Goal: Task Accomplishment & Management: Use online tool/utility

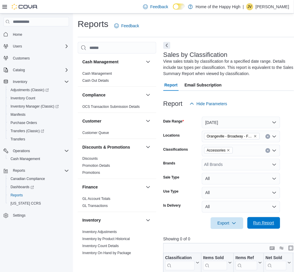
scroll to position [234, 0]
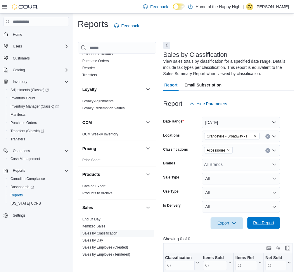
click at [262, 222] on span "Run Report" at bounding box center [264, 223] width 21 height 6
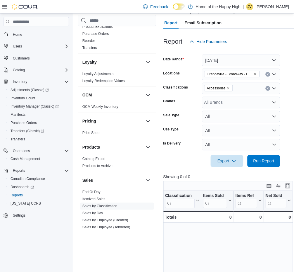
scroll to position [63, 0]
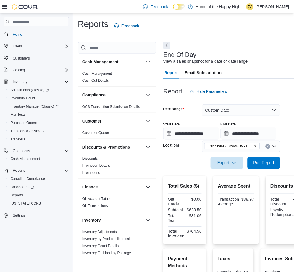
scroll to position [218, 0]
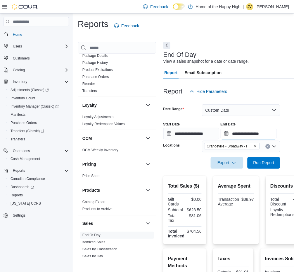
click at [269, 135] on input "**********" at bounding box center [249, 134] width 56 height 12
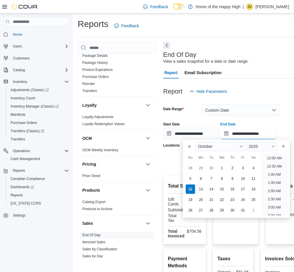
scroll to position [231, 0]
click at [275, 160] on ul "12:00 AM 12:30 AM 1:00 AM 1:30 AM 2:00 AM 2:30 AM 3:00 AM 3:30 AM 4:00 AM 4:30 …" at bounding box center [275, 184] width 27 height 62
click at [275, 155] on li "2:00 PM" at bounding box center [275, 156] width 18 height 7
type input "**********"
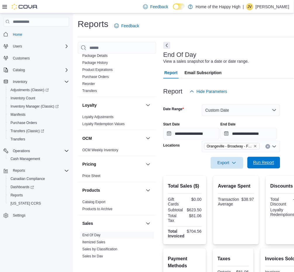
click at [267, 166] on span "Run Report" at bounding box center [264, 163] width 26 height 12
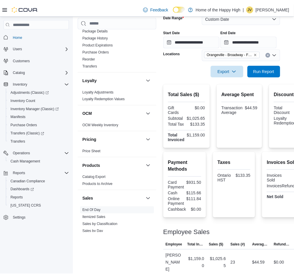
scroll to position [58, 0]
